Goal: Find specific page/section: Find specific page/section

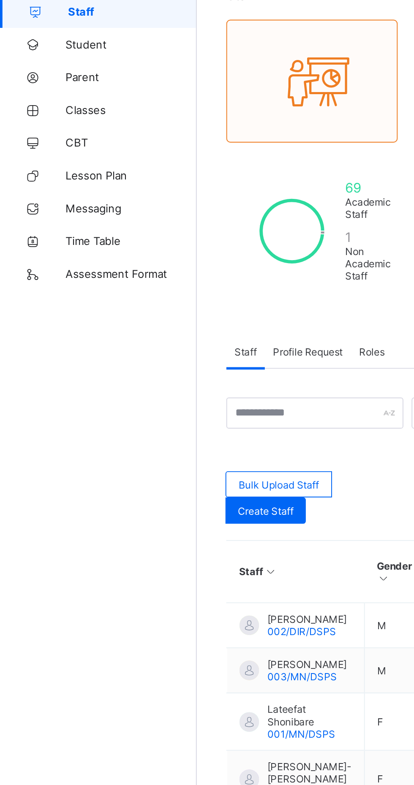
click at [48, 117] on span "Classes" at bounding box center [68, 118] width 68 height 7
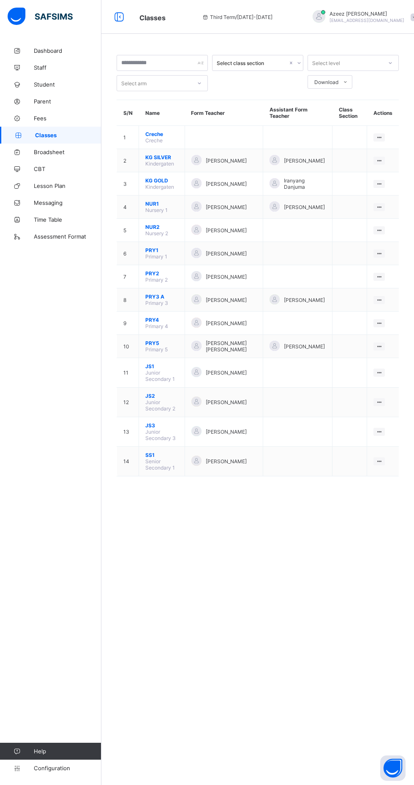
click at [62, 154] on span "Broadsheet" at bounding box center [68, 152] width 68 height 7
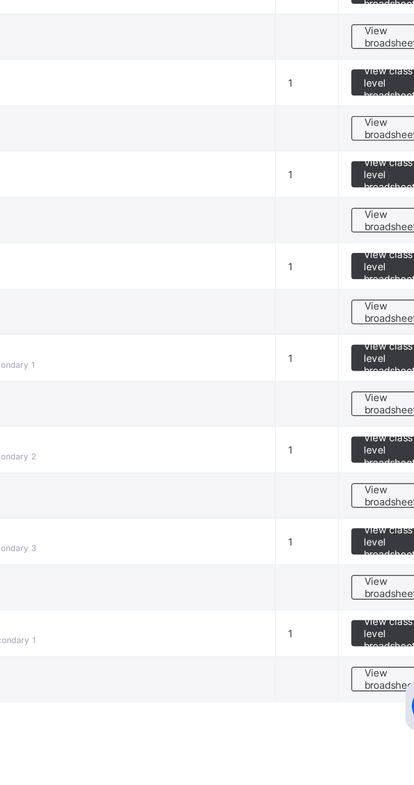
click at [371, 653] on span "View broadsheet" at bounding box center [372, 659] width 27 height 13
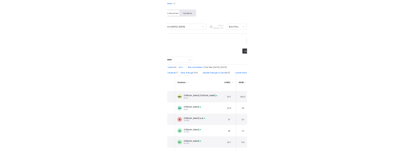
scroll to position [41, 0]
